Goal: Transaction & Acquisition: Book appointment/travel/reservation

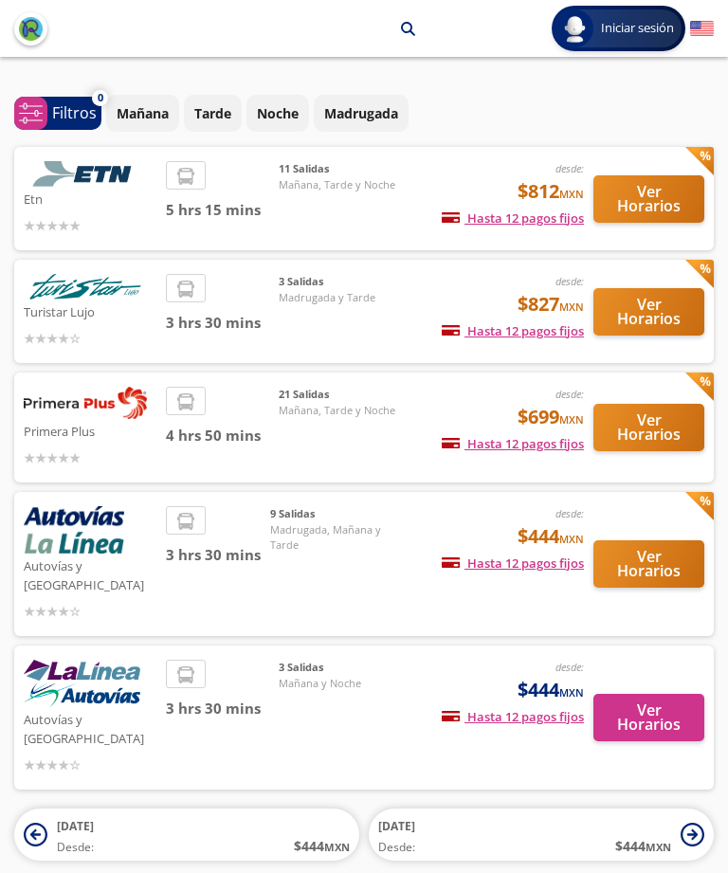
click at [379, 184] on div "11 [PERSON_NAME][DATE], Tarde y Noche" at bounding box center [345, 198] width 133 height 75
click at [314, 174] on div "11 [PERSON_NAME][DATE], Tarde y Noche" at bounding box center [345, 198] width 133 height 75
click at [323, 186] on div "11 [PERSON_NAME][DATE], Tarde y Noche" at bounding box center [345, 198] width 133 height 75
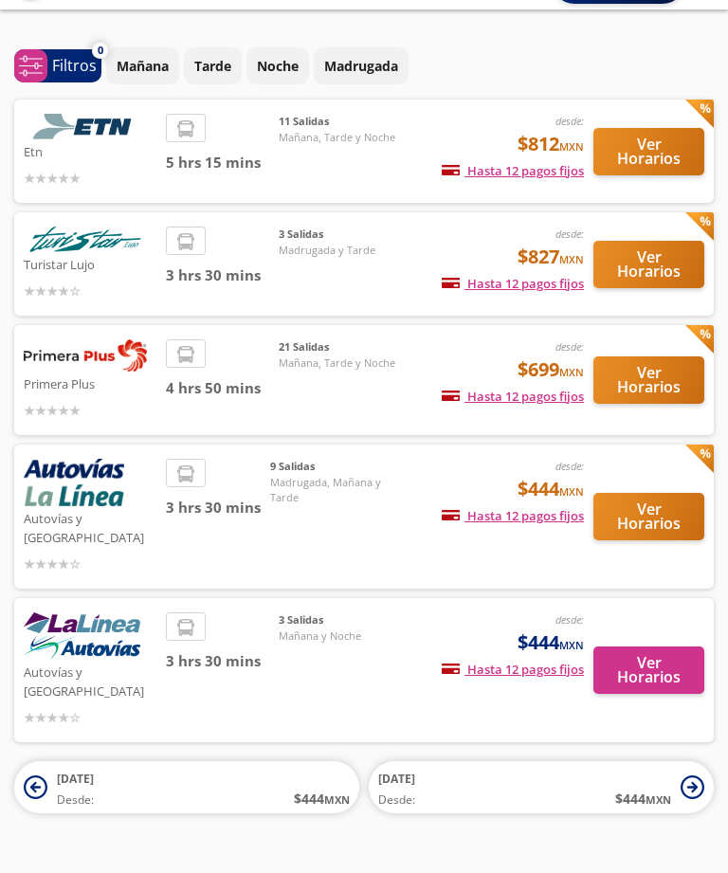
scroll to position [61, 0]
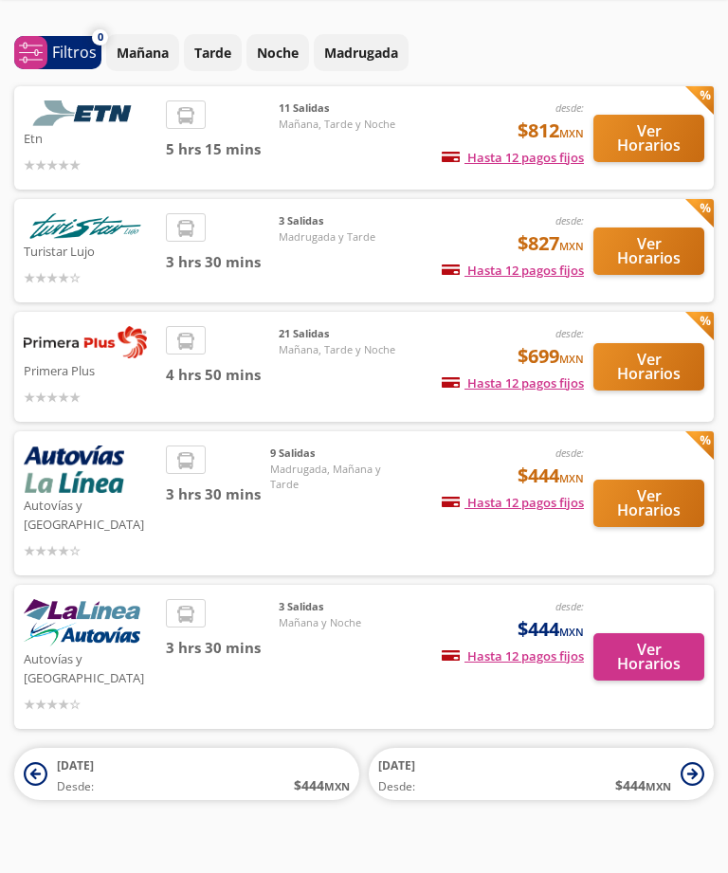
click at [382, 126] on div "11 [PERSON_NAME][DATE], Tarde y Noche" at bounding box center [345, 137] width 133 height 75
click at [663, 119] on button "Ver Horarios" at bounding box center [648, 138] width 111 height 47
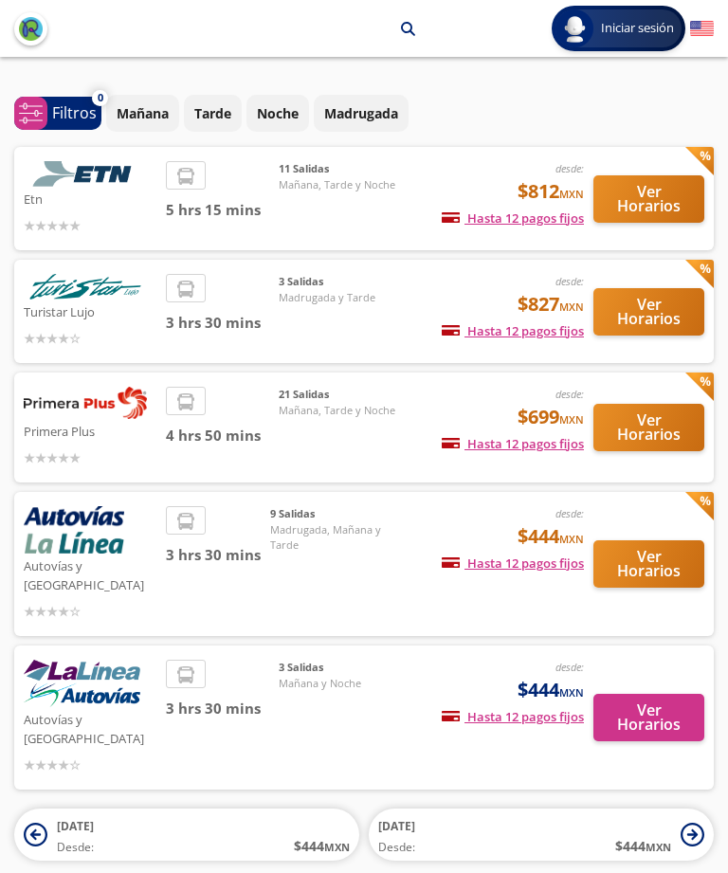
click at [362, 401] on div "21 [PERSON_NAME][DATE], Tarde y Noche" at bounding box center [345, 428] width 133 height 82
click at [649, 409] on button "Ver Horarios" at bounding box center [648, 427] width 111 height 47
click at [642, 540] on button "Ver Horarios" at bounding box center [648, 563] width 111 height 47
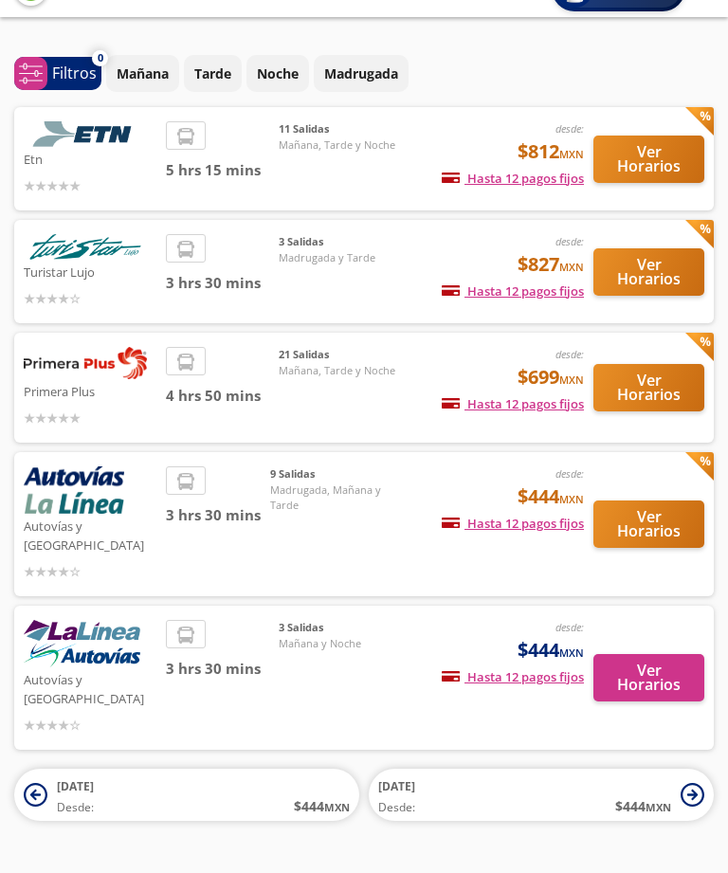
scroll to position [61, 0]
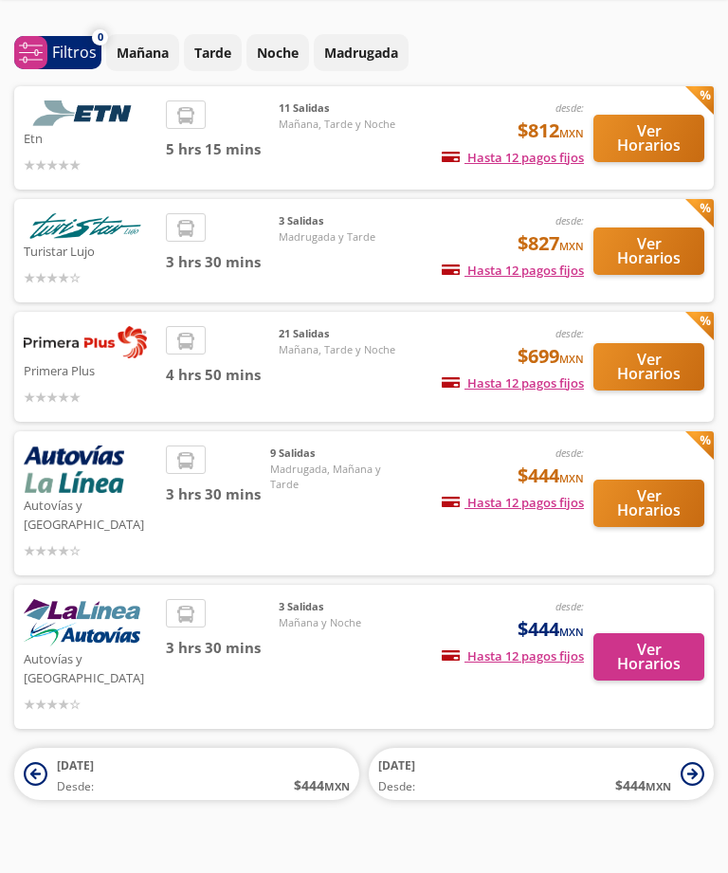
click at [352, 600] on div "3 [PERSON_NAME][DATE] y Noche" at bounding box center [345, 657] width 133 height 116
click at [644, 633] on button "Ver Horarios" at bounding box center [648, 656] width 111 height 47
